Goal: Task Accomplishment & Management: Use online tool/utility

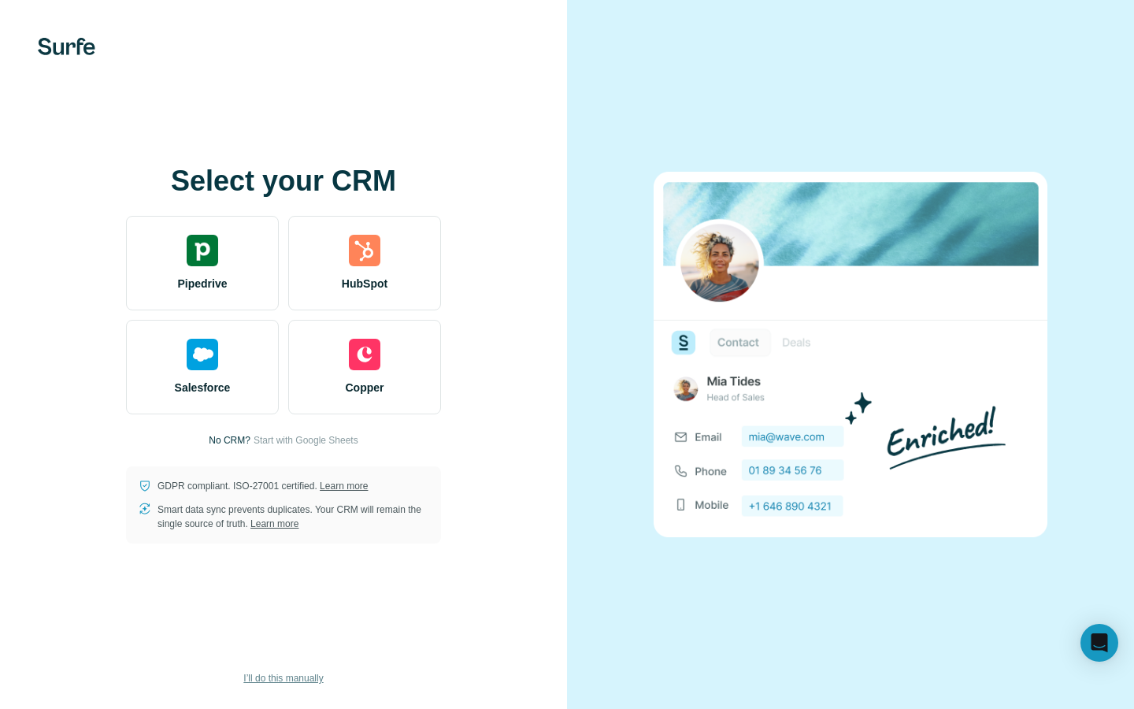
click at [290, 671] on span "I’ll do this manually" at bounding box center [283, 678] width 80 height 14
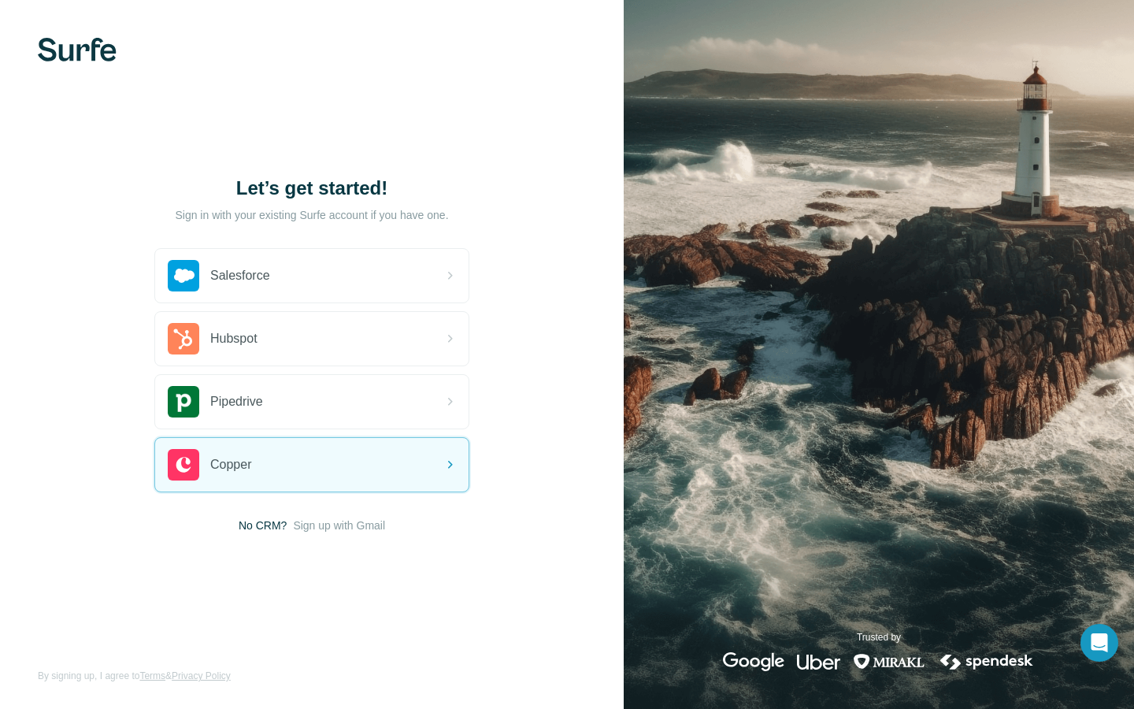
click at [346, 528] on span "Sign up with Gmail" at bounding box center [339, 526] width 92 height 16
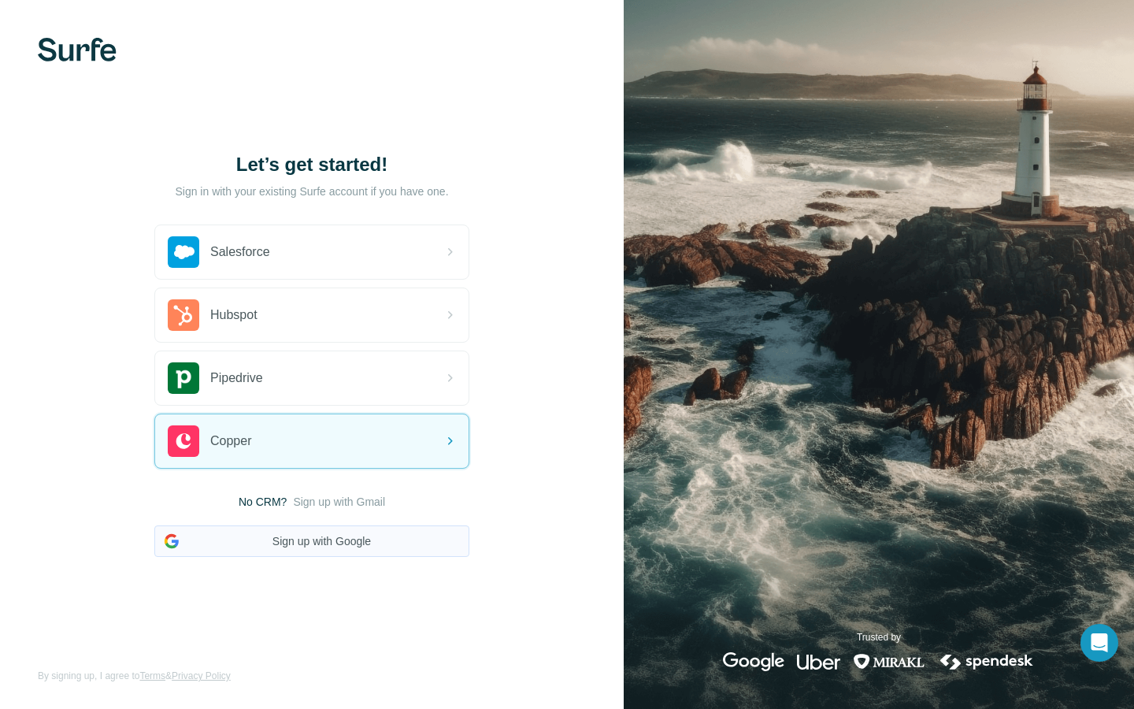
click at [416, 547] on button "Sign up with Google" at bounding box center [311, 541] width 315 height 32
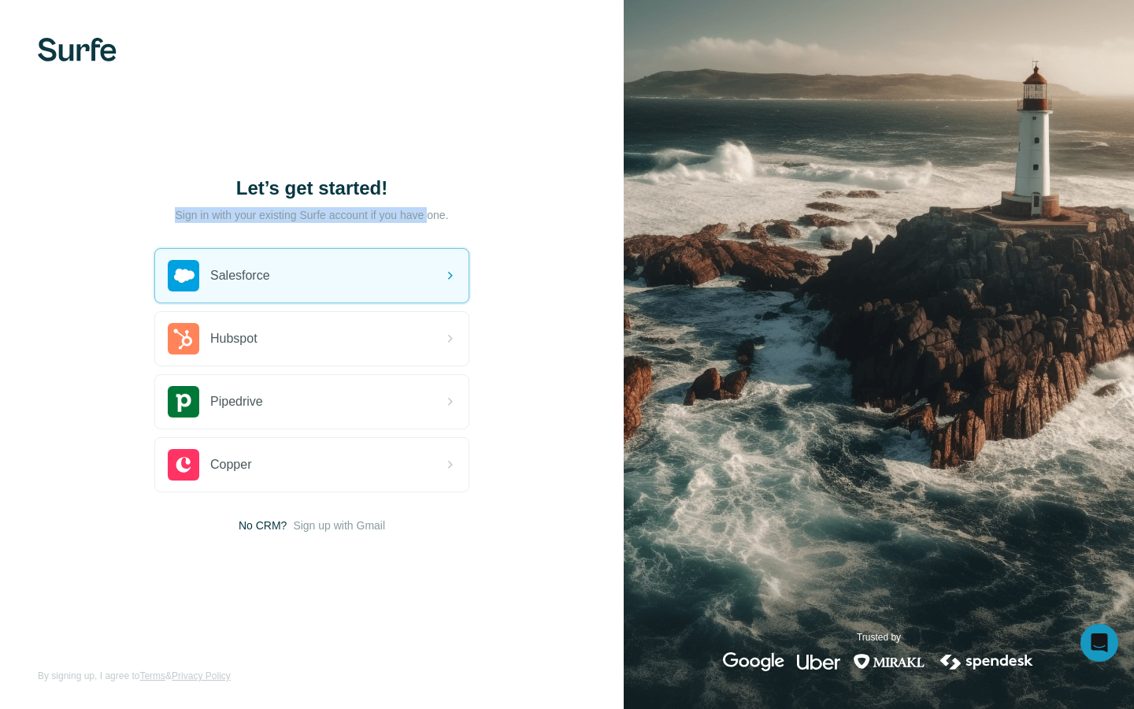
drag, startPoint x: 158, startPoint y: 148, endPoint x: 436, endPoint y: 154, distance: 278.9
click at [436, 176] on div "Let’s get started! Sign in with your existing Surfe account if you have one. Sa…" at bounding box center [311, 355] width 315 height 358
click at [436, 207] on p "Sign in with your existing Surfe account if you have one." at bounding box center [311, 215] width 273 height 16
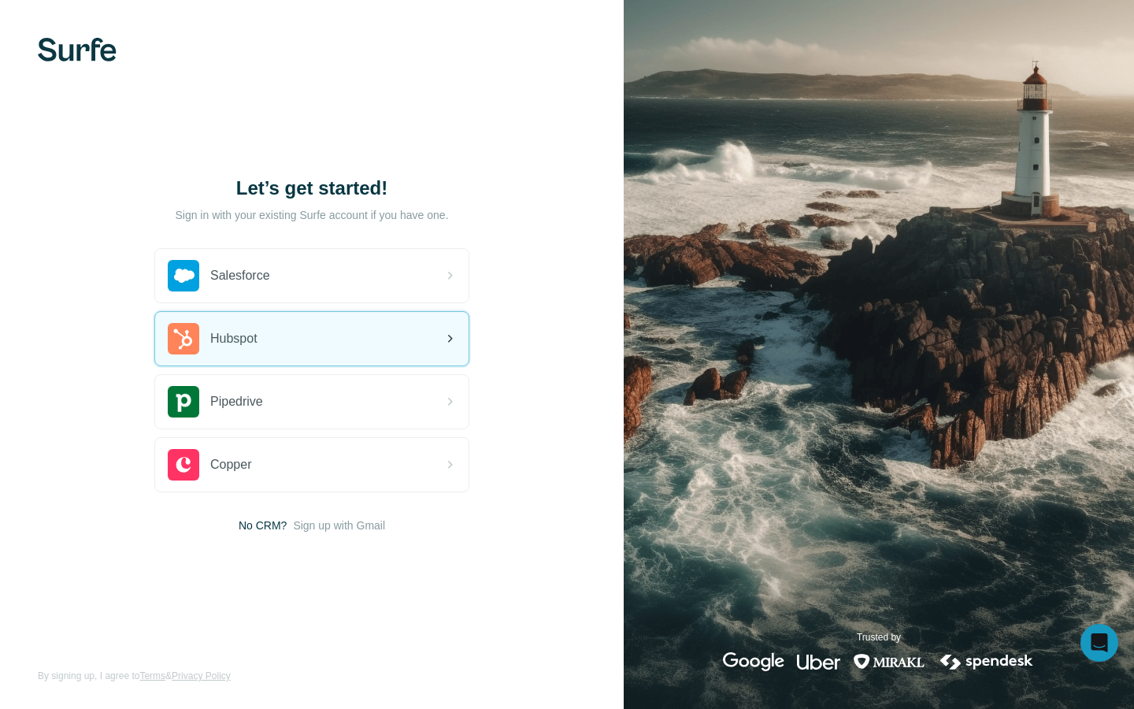
click at [328, 312] on div "Hubspot" at bounding box center [312, 339] width 314 height 54
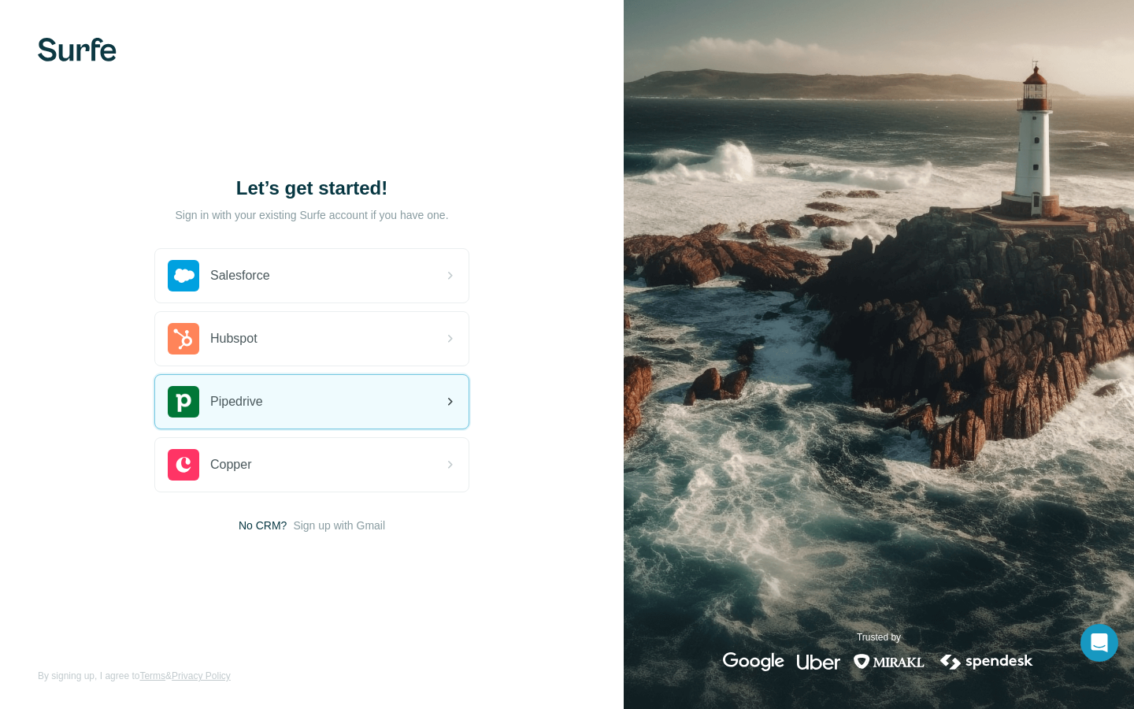
click at [387, 399] on div "Pipedrive" at bounding box center [312, 402] width 314 height 54
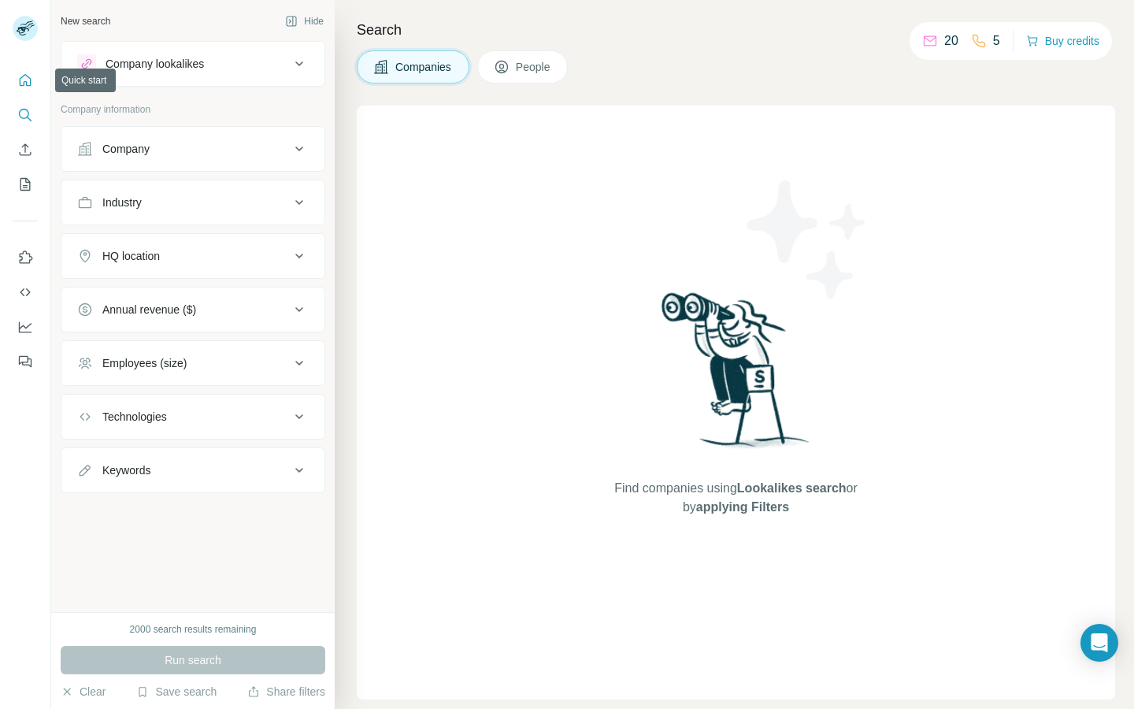
click at [24, 74] on icon "Quick start" at bounding box center [25, 80] width 16 height 16
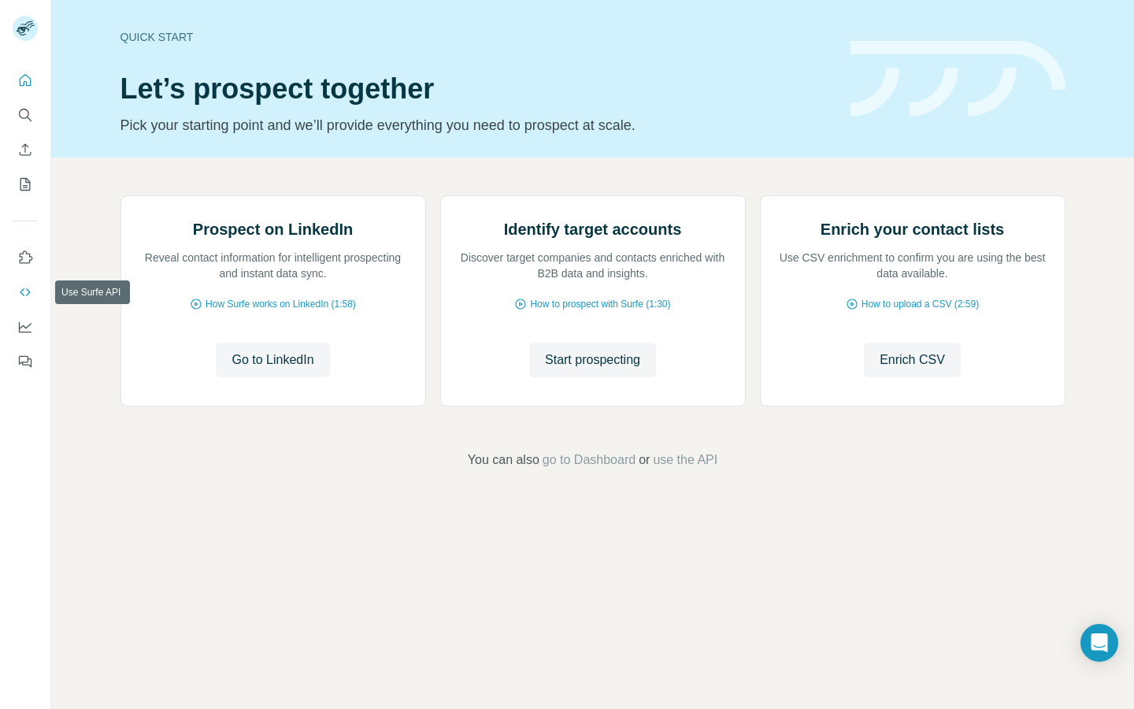
click at [28, 300] on button "Use Surfe API" at bounding box center [25, 292] width 25 height 28
click at [29, 257] on icon "Use Surfe on LinkedIn" at bounding box center [25, 258] width 16 height 16
